Goal: Check status: Check status

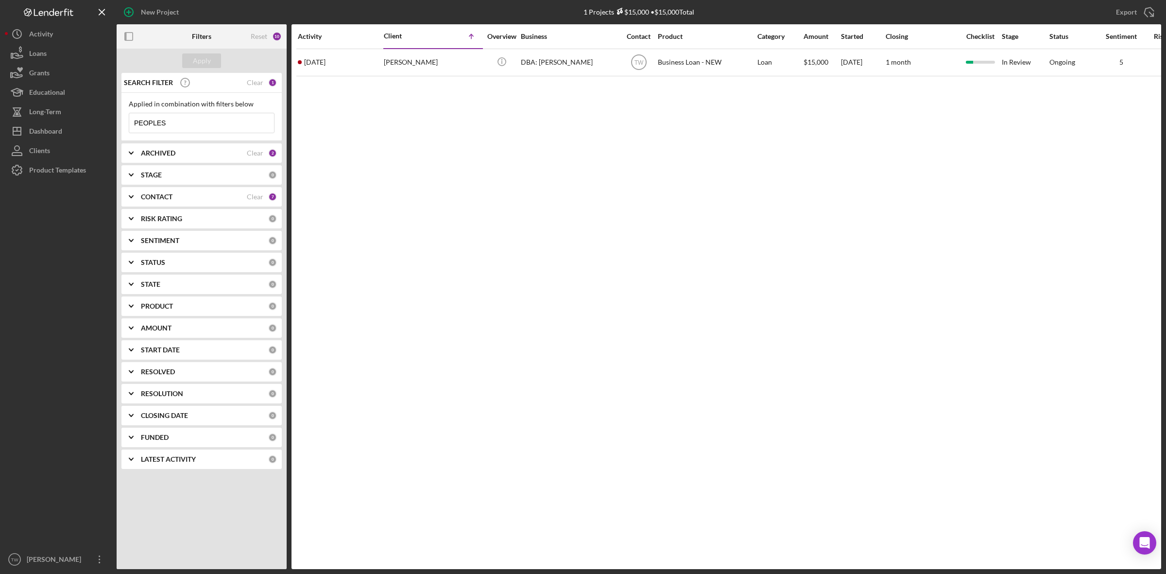
click at [181, 127] on input "PEOPLES" at bounding box center [201, 122] width 145 height 19
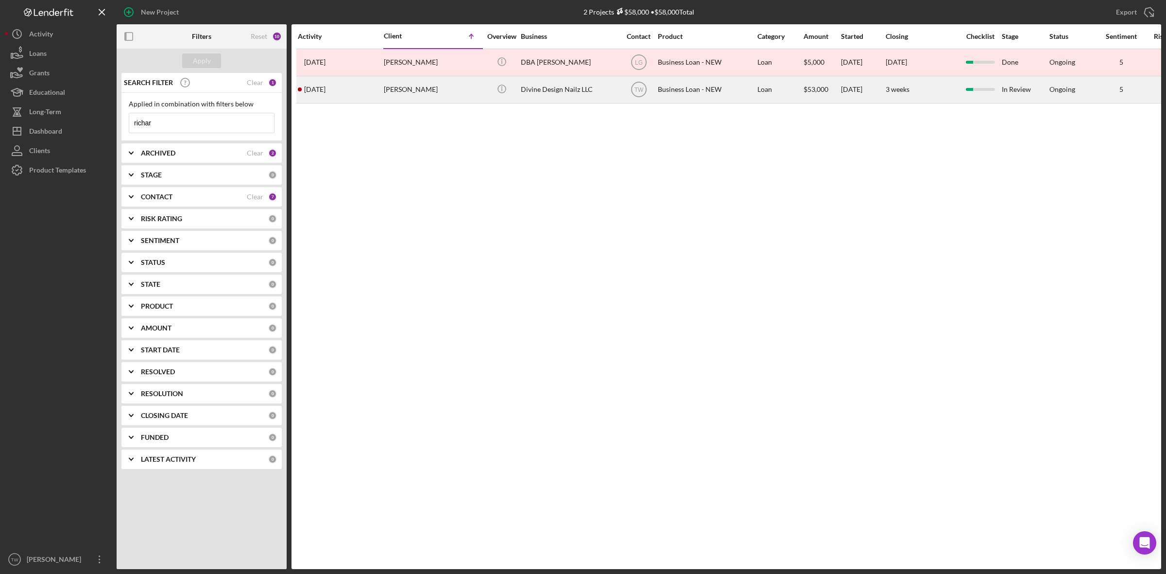
type input "richar"
click at [421, 85] on div "[PERSON_NAME]" at bounding box center [432, 90] width 97 height 26
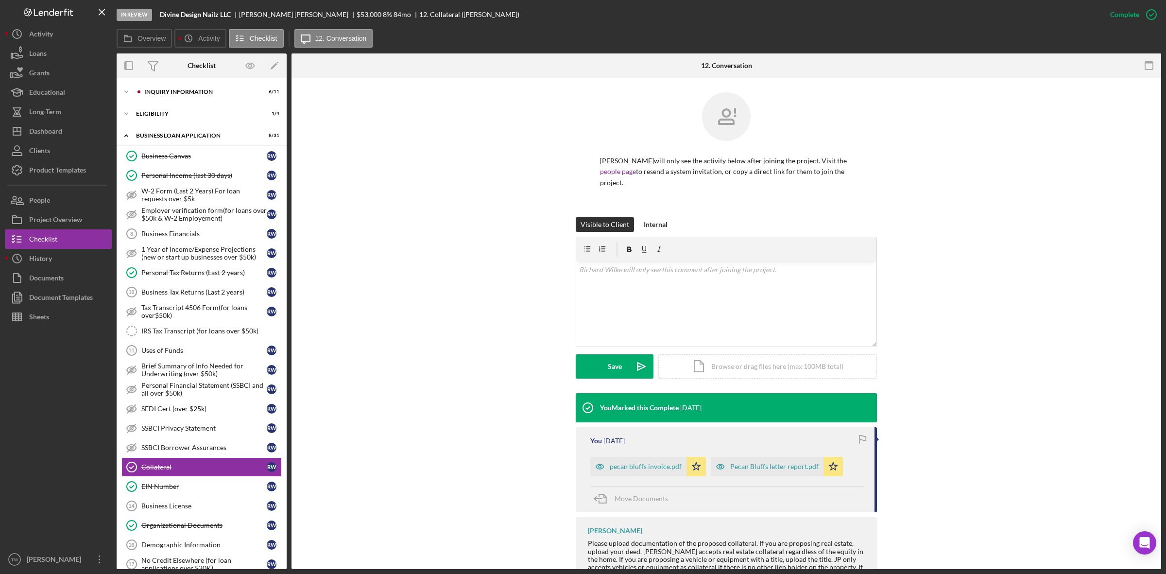
click at [217, 102] on div "Icon/Expander INQUIRY INFORMATION 6 / 11 Icon/Expander ELIGIBILITY 1 / 4 Icon/E…" at bounding box center [202, 451] width 170 height 737
click at [188, 83] on div "Icon/Expander INQUIRY INFORMATION 6 / 11" at bounding box center [202, 91] width 170 height 19
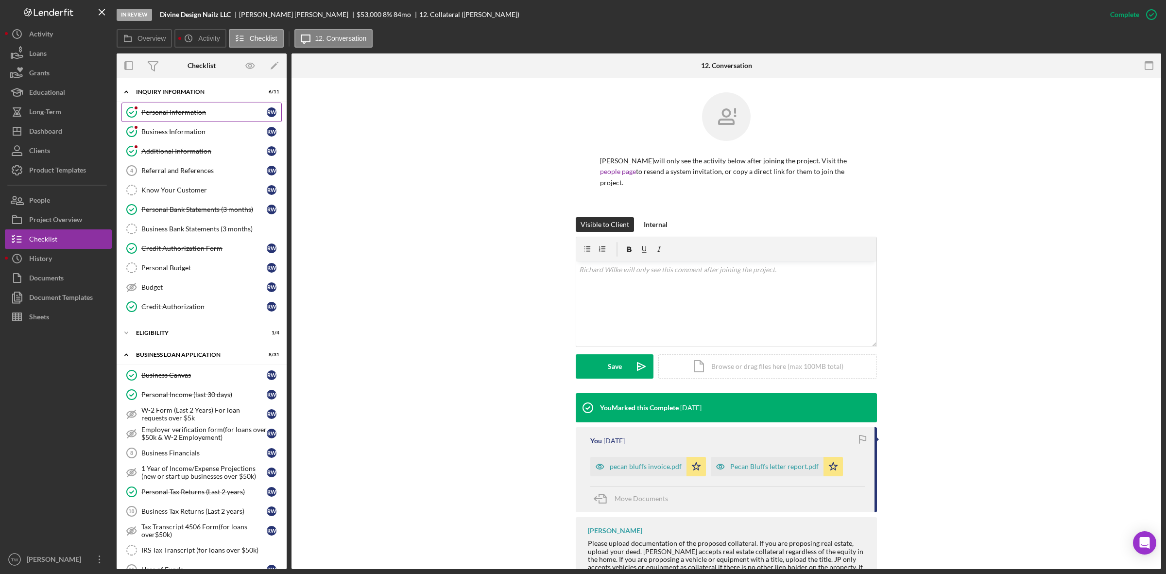
click at [180, 116] on div "Personal Information" at bounding box center [203, 112] width 125 height 8
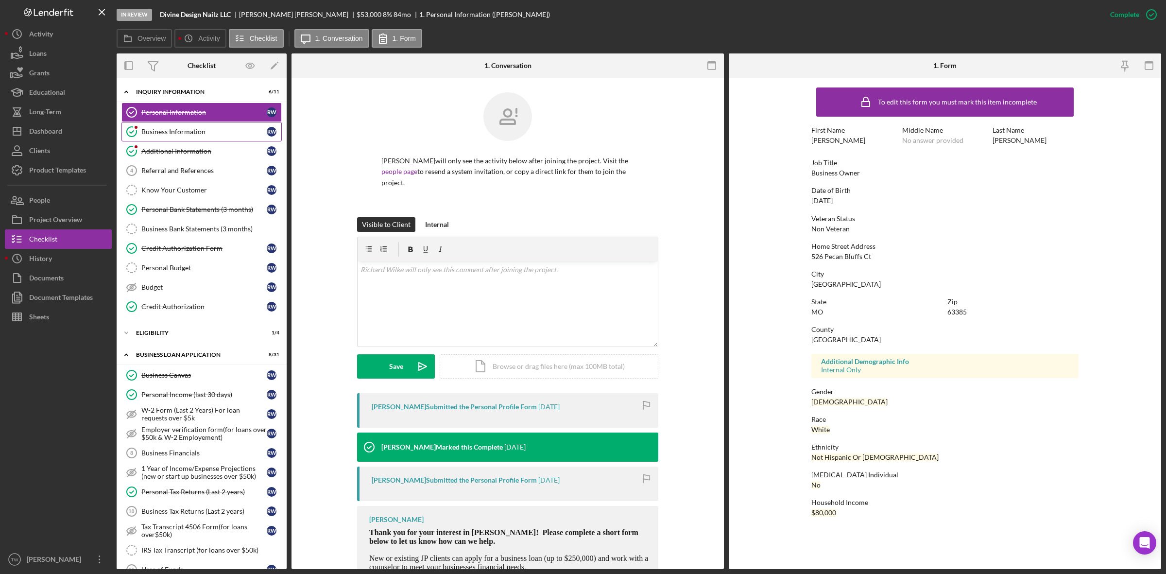
click at [187, 135] on div "Business Information" at bounding box center [203, 132] width 125 height 8
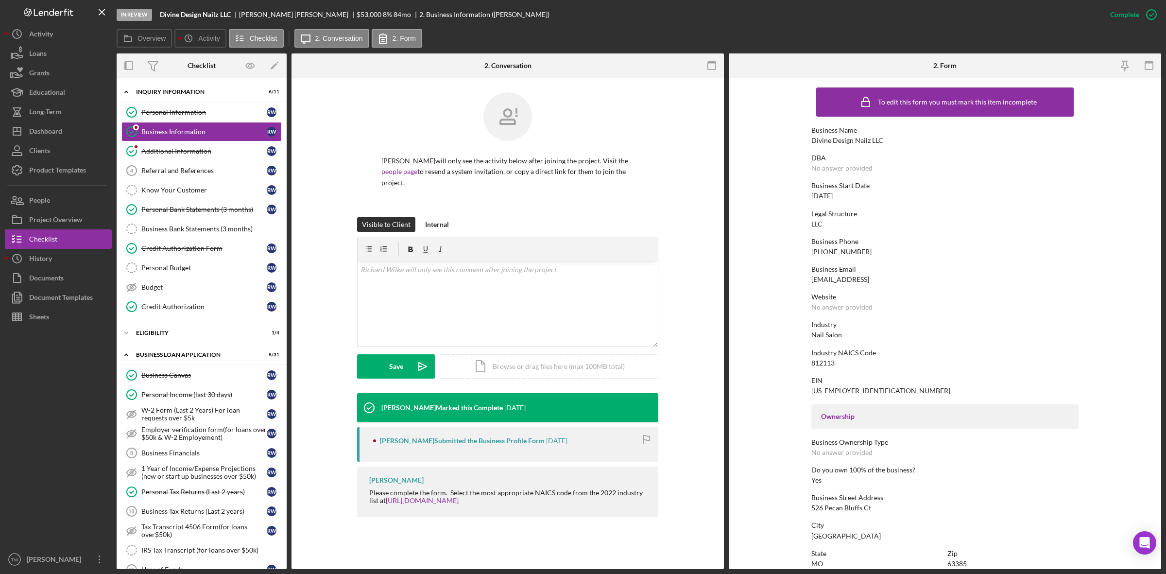
click at [850, 276] on div "[EMAIL_ADDRESS]" at bounding box center [840, 280] width 58 height 8
copy div "[EMAIL_ADDRESS]"
click at [182, 207] on div "Personal Bank Statements (3 months)" at bounding box center [203, 210] width 125 height 8
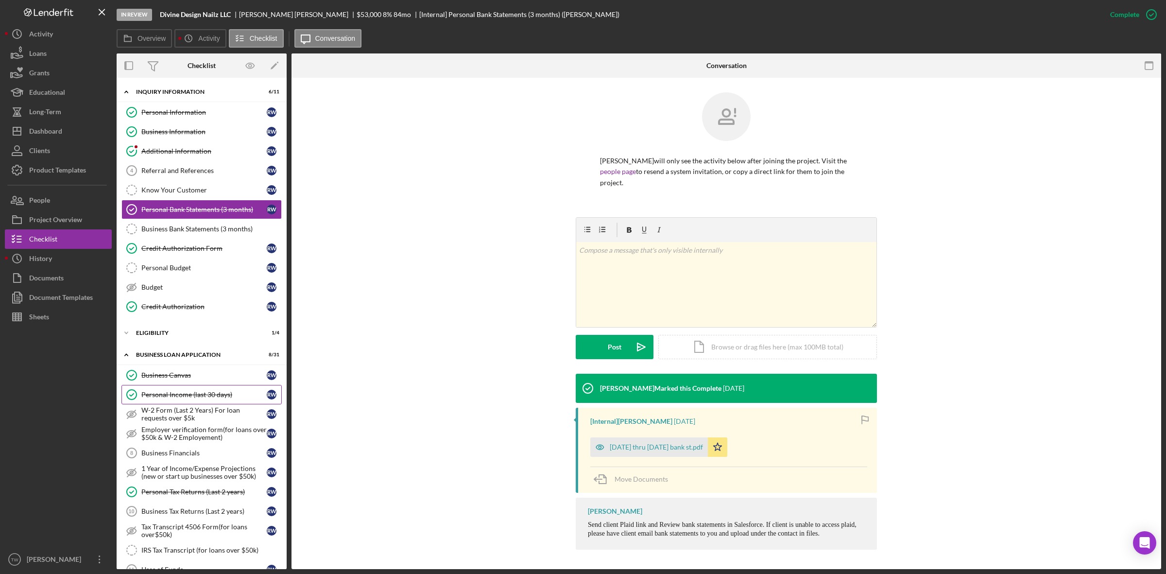
click at [198, 388] on link "Personal Income (last 30 days) Personal Income (last 30 days) R W" at bounding box center [201, 394] width 160 height 19
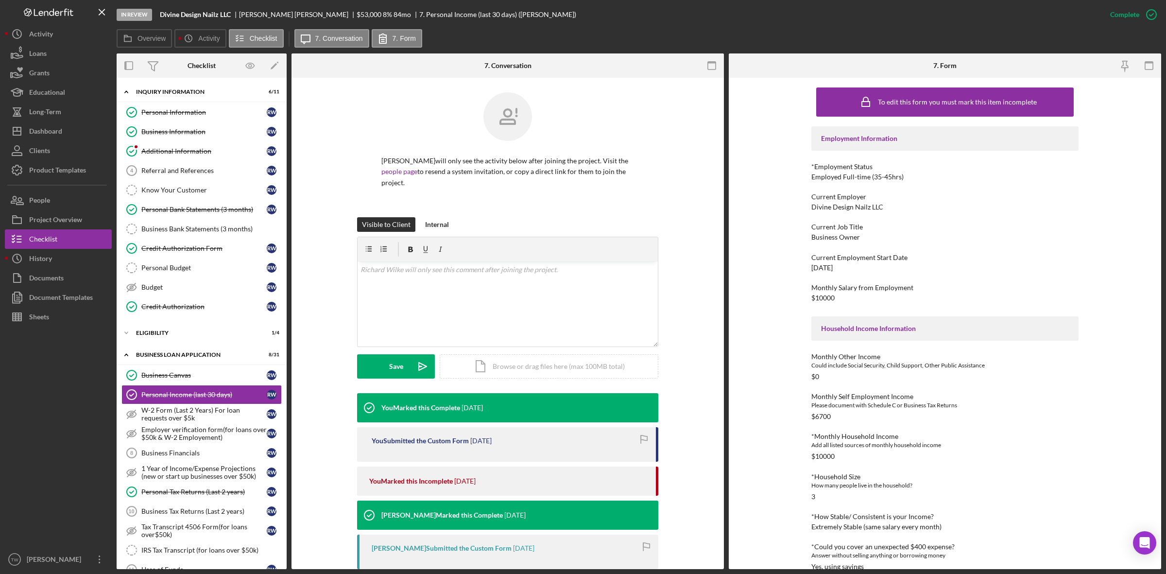
scroll to position [251, 0]
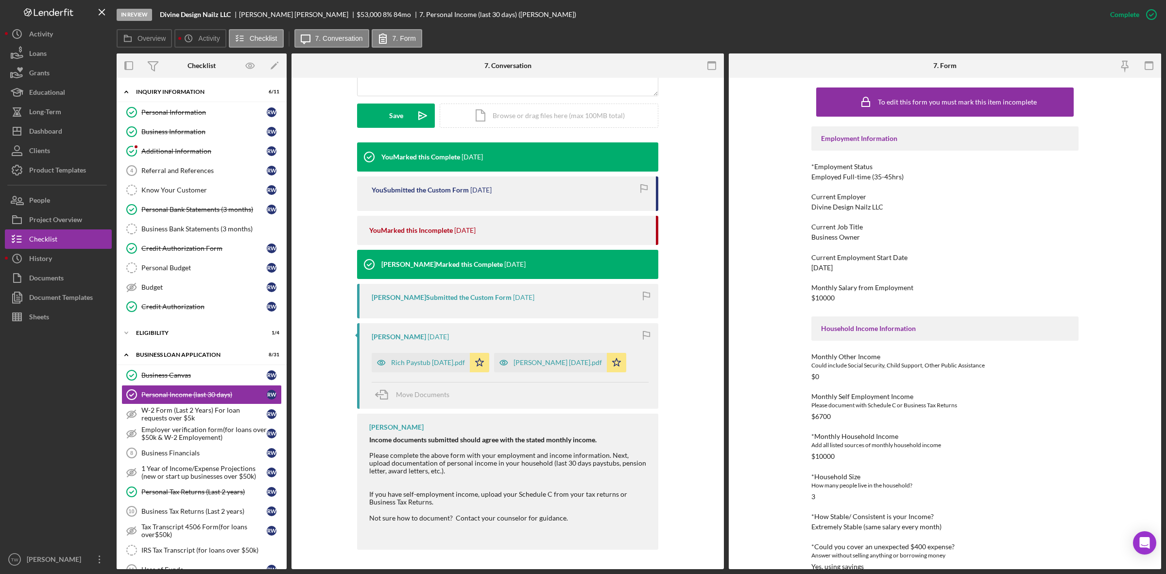
click at [121, 385] on link "Personal Income (last 30 days) Personal Income (last 30 days) R W" at bounding box center [201, 394] width 160 height 19
